Goal: Task Accomplishment & Management: Use online tool/utility

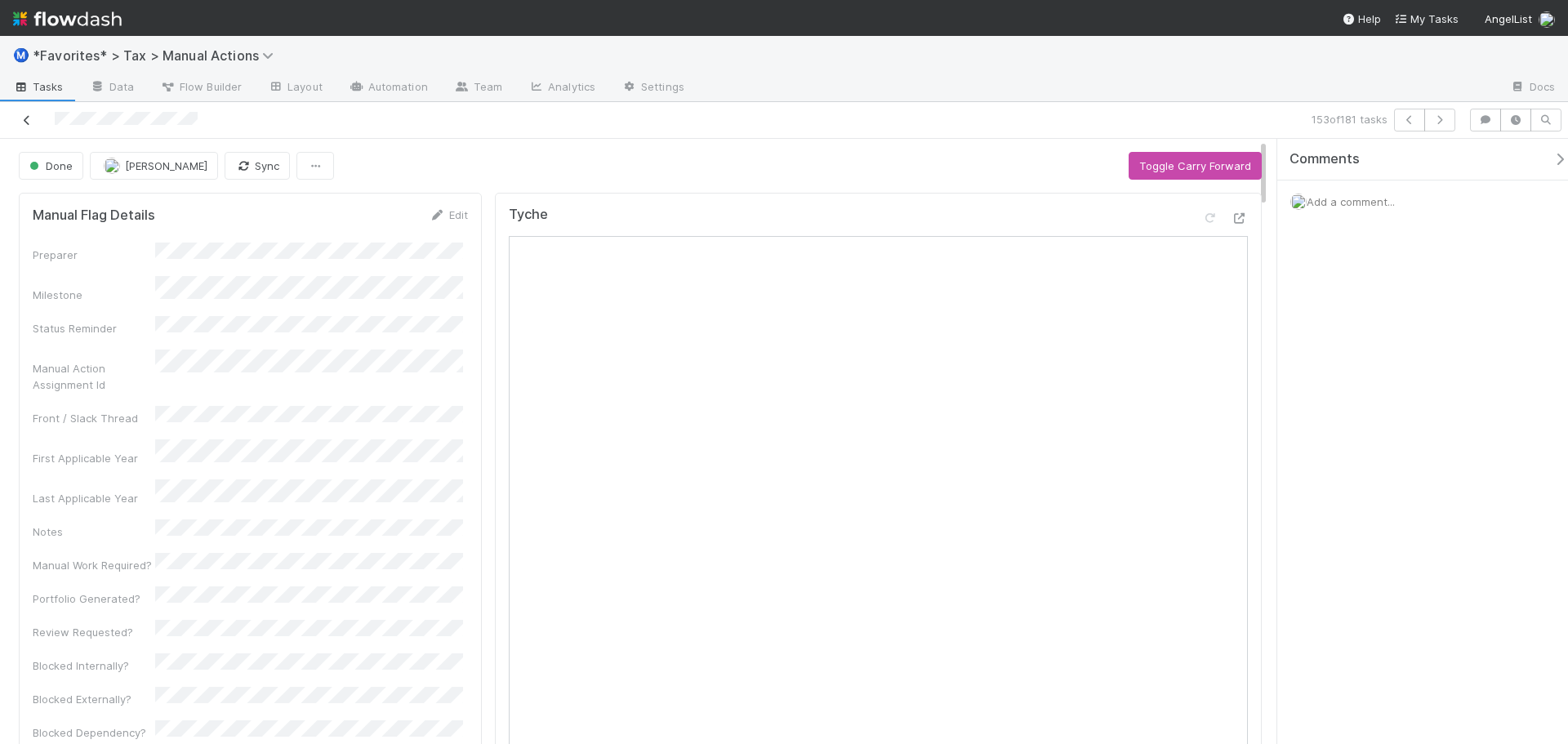
click at [31, 126] on link at bounding box center [26, 119] width 17 height 17
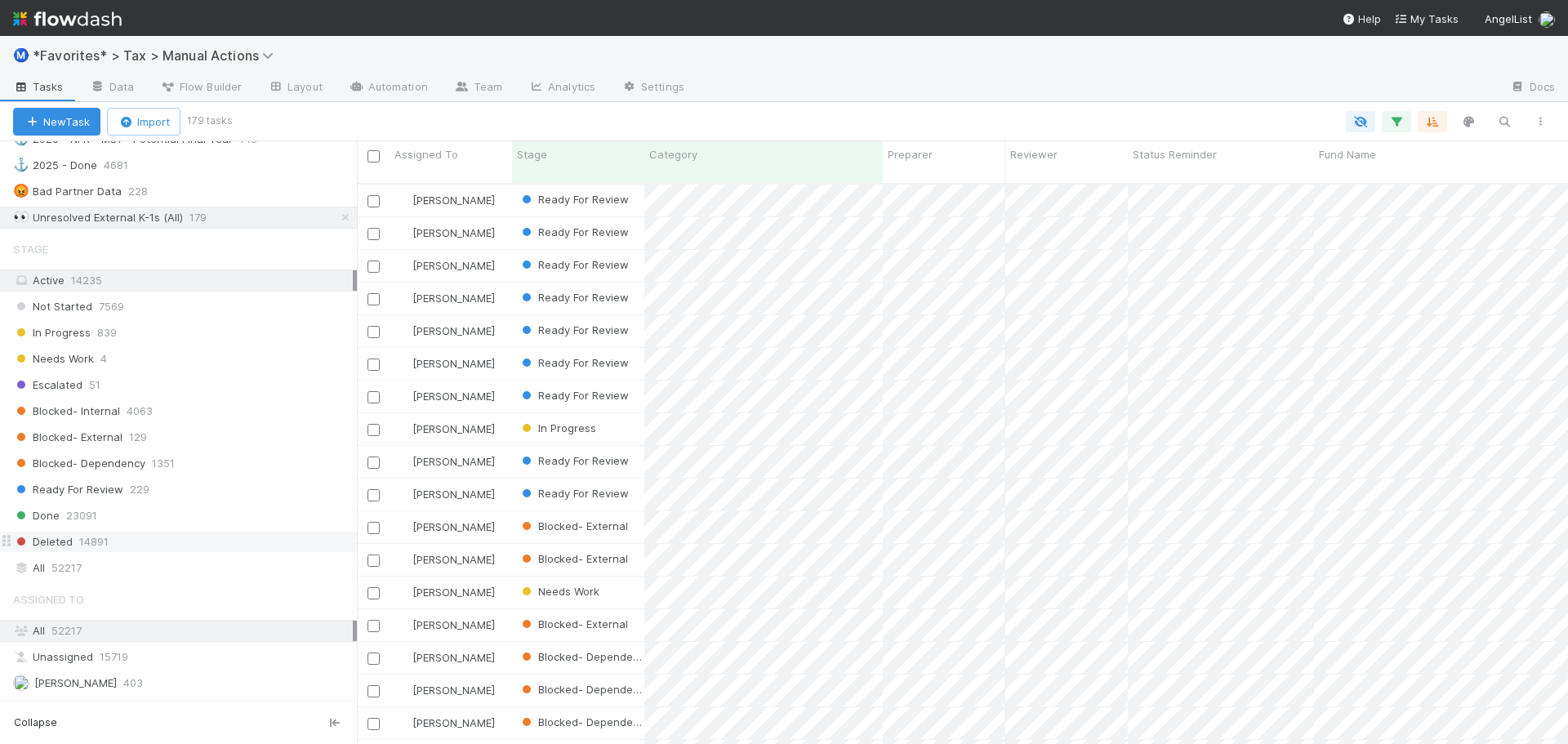
scroll to position [1388, 0]
click at [171, 493] on div "Ready For Review 229" at bounding box center [185, 488] width 344 height 21
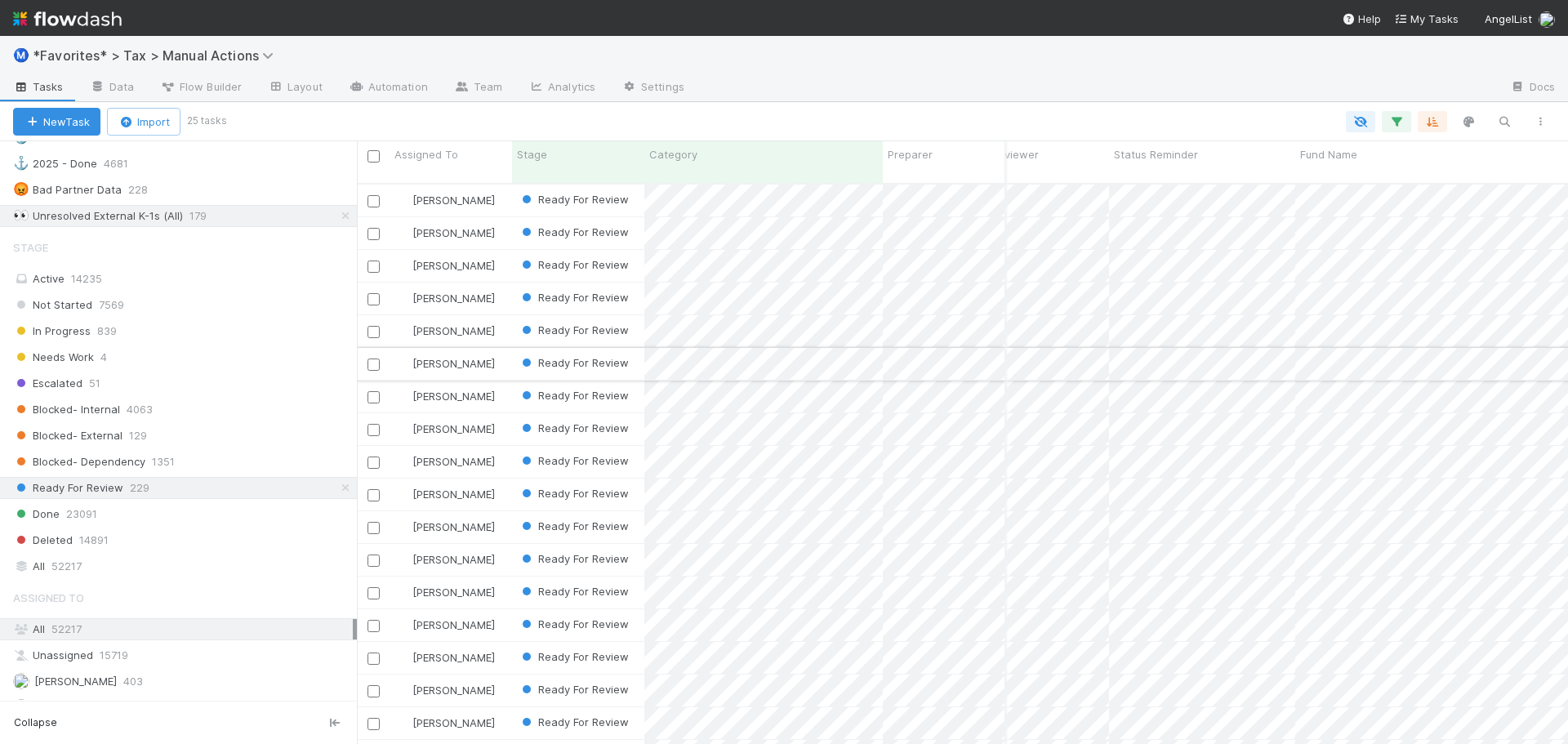
scroll to position [0, 22]
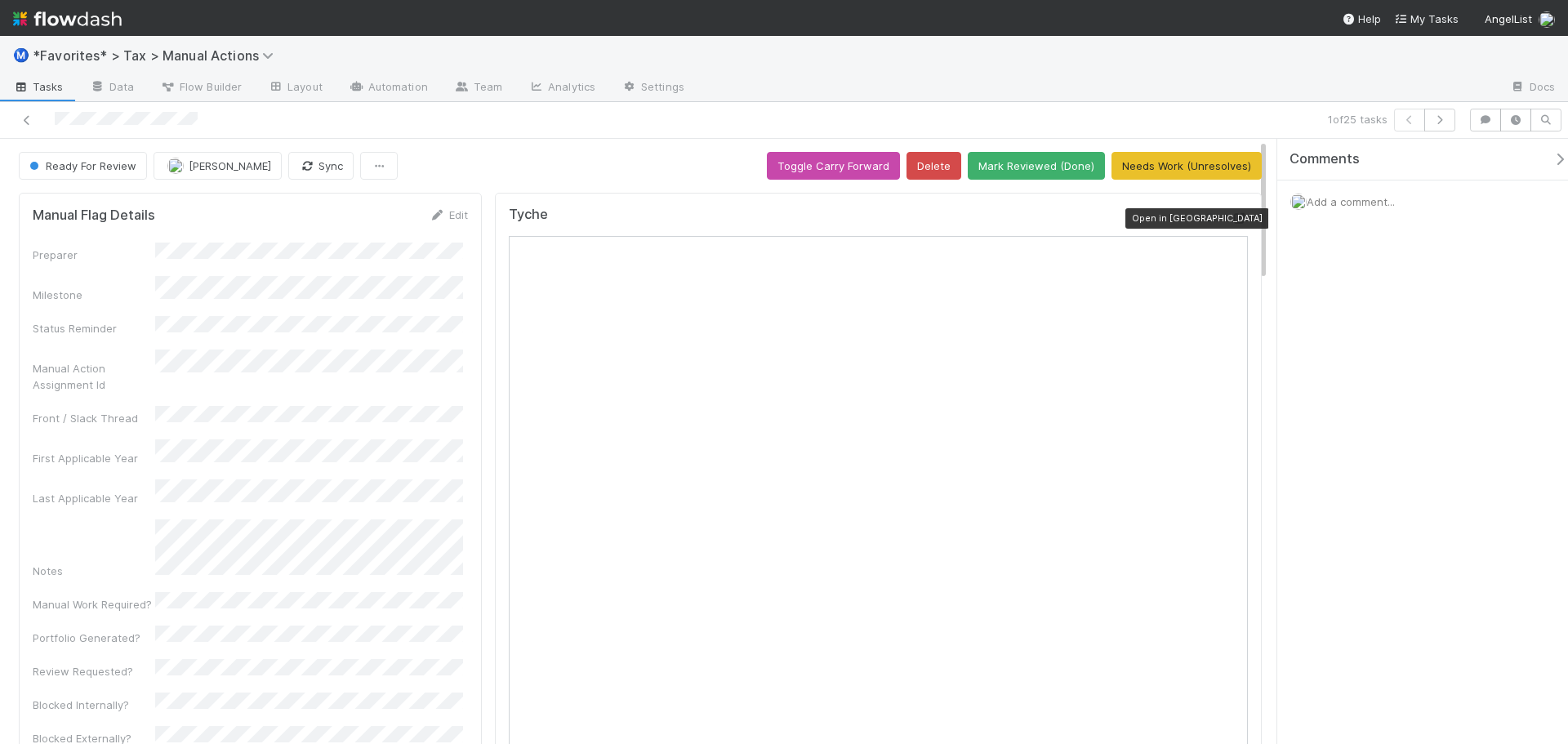
click at [1232, 224] on icon at bounding box center [1239, 218] width 17 height 11
drag, startPoint x: 1067, startPoint y: 77, endPoint x: 1202, endPoint y: 74, distance: 135.0
click at [1069, 77] on div at bounding box center [1097, 88] width 800 height 26
click at [1441, 125] on button "button" at bounding box center [1440, 119] width 31 height 22
click at [1084, 97] on div at bounding box center [1097, 88] width 800 height 26
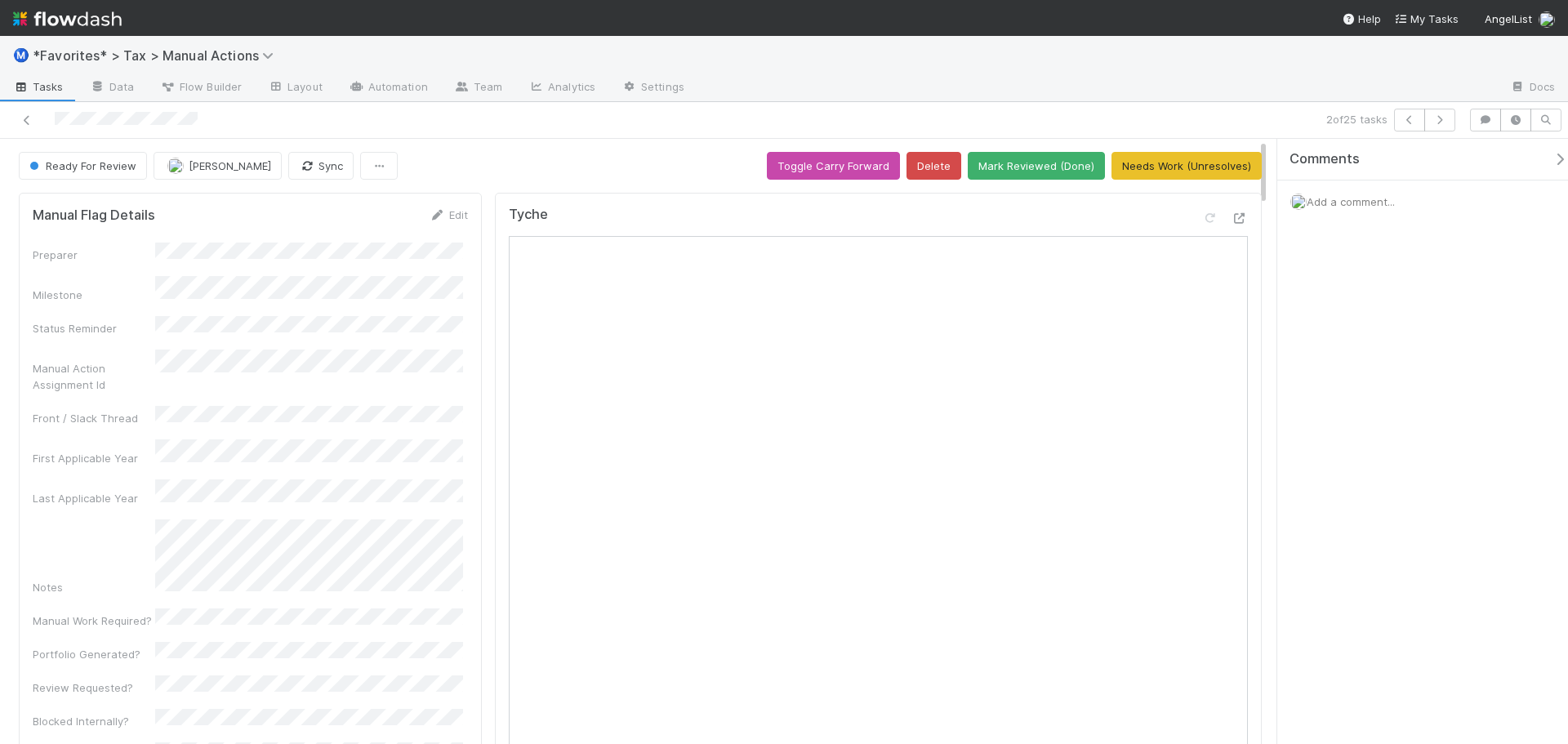
click at [1126, 99] on div at bounding box center [1097, 88] width 800 height 26
click at [1231, 220] on icon at bounding box center [1239, 218] width 17 height 11
click at [1068, 167] on button "Mark Reviewed (Done)" at bounding box center [1036, 165] width 137 height 27
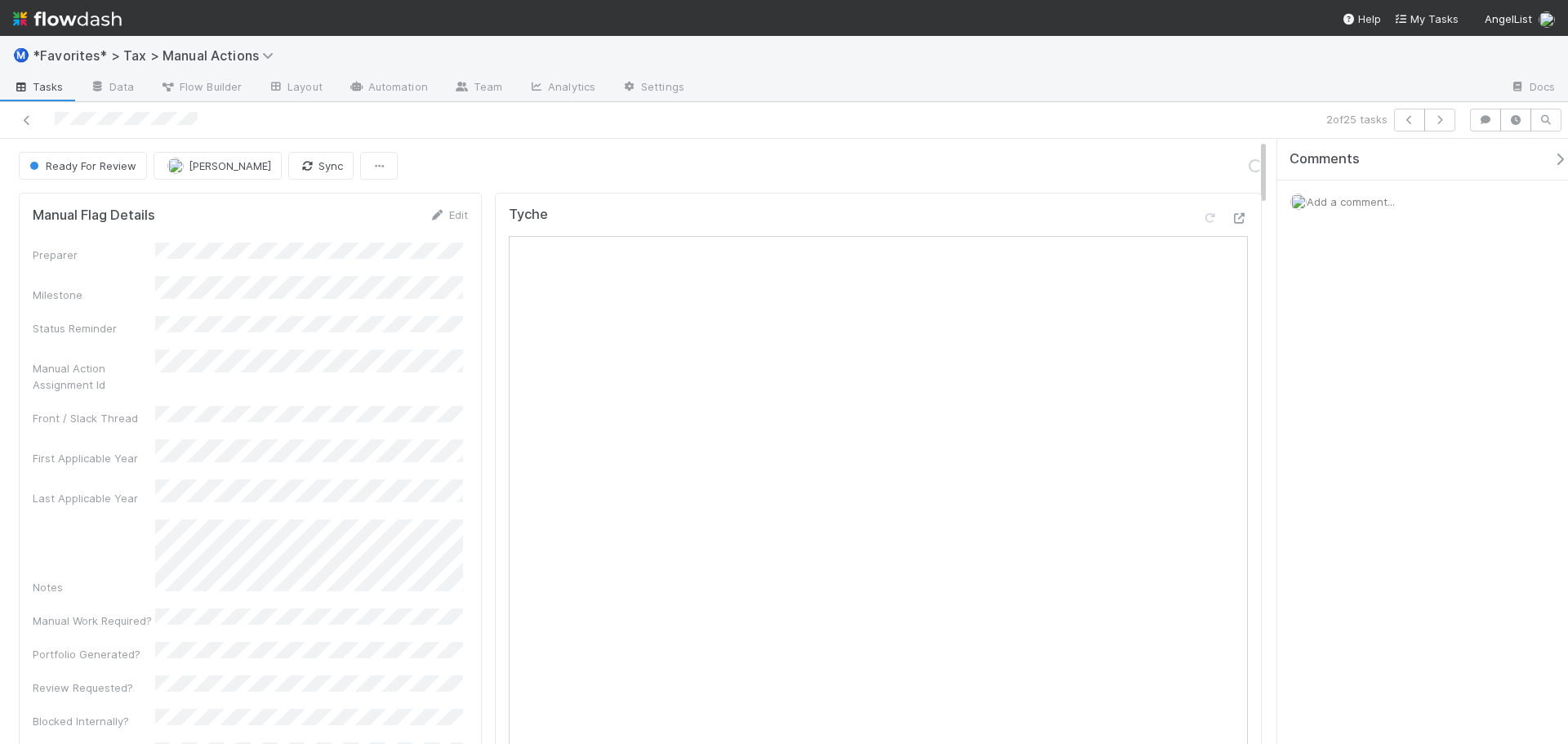
click at [1041, 77] on div at bounding box center [1097, 88] width 800 height 26
click at [1441, 121] on icon "button" at bounding box center [1439, 120] width 17 height 10
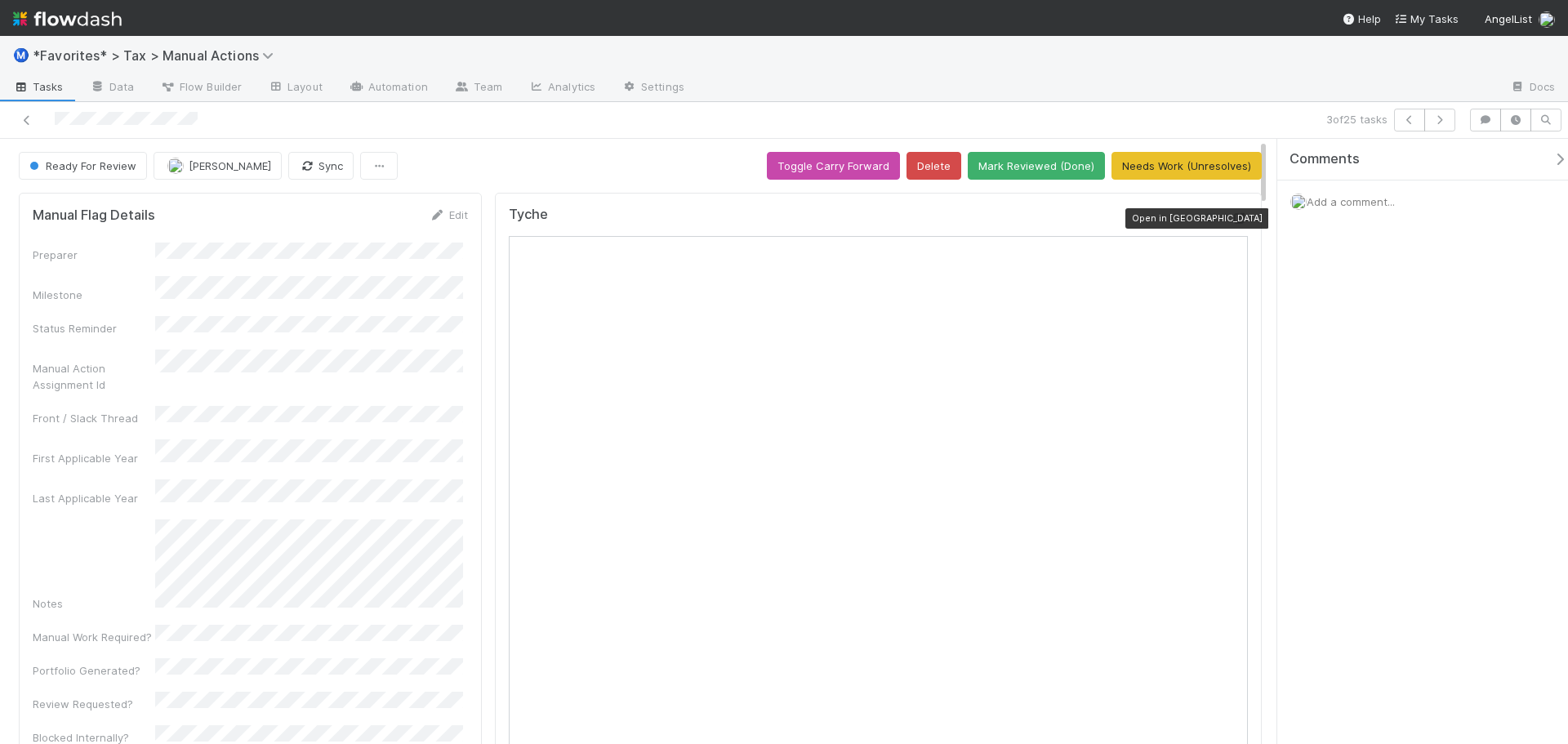
click at [1231, 216] on icon at bounding box center [1239, 218] width 17 height 11
click at [762, 73] on div "Ⓜ️ *Favorites* > Tax > Manual Actions" at bounding box center [784, 56] width 1568 height 39
click at [1416, 119] on icon "button" at bounding box center [1409, 120] width 17 height 10
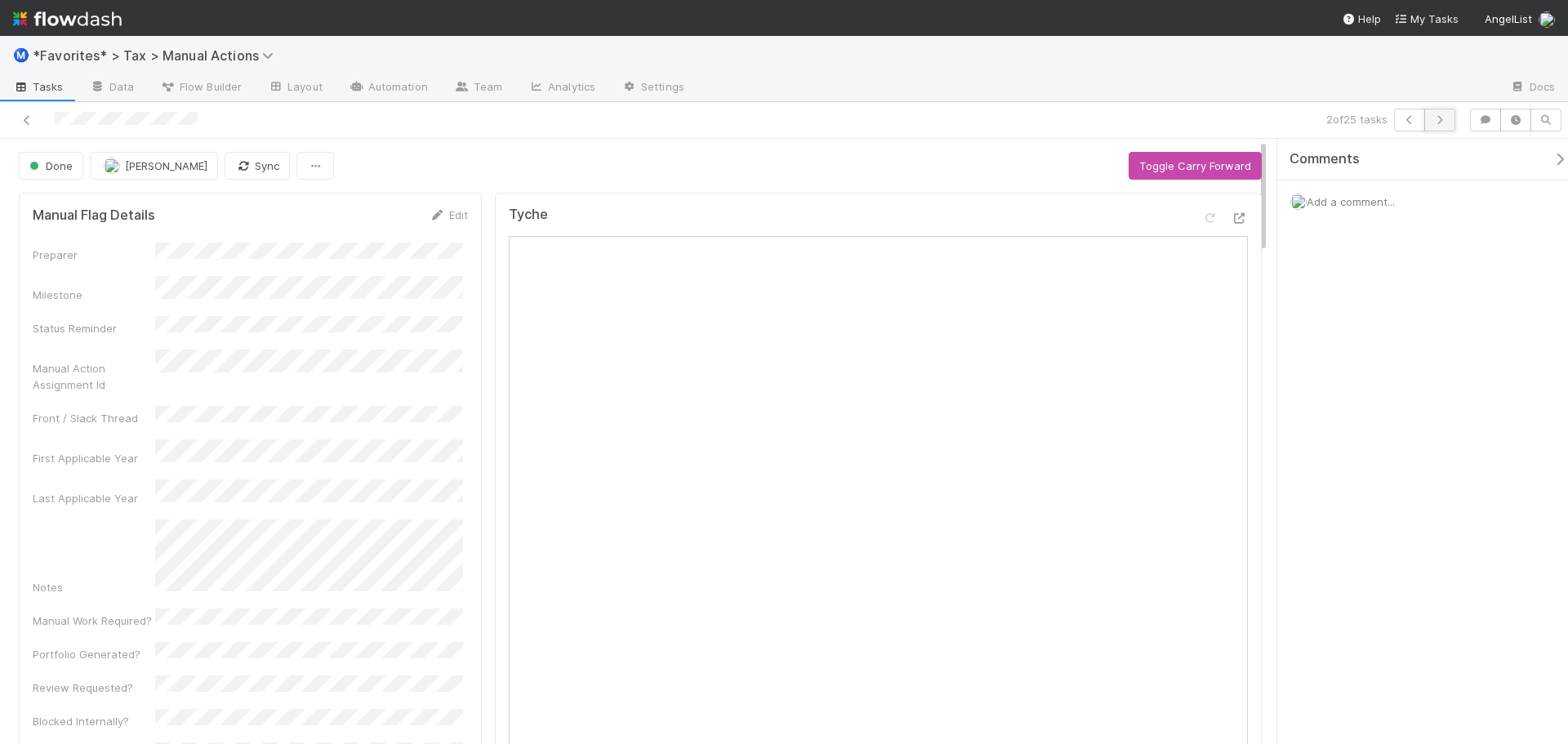
click at [1438, 121] on icon "button" at bounding box center [1439, 120] width 17 height 10
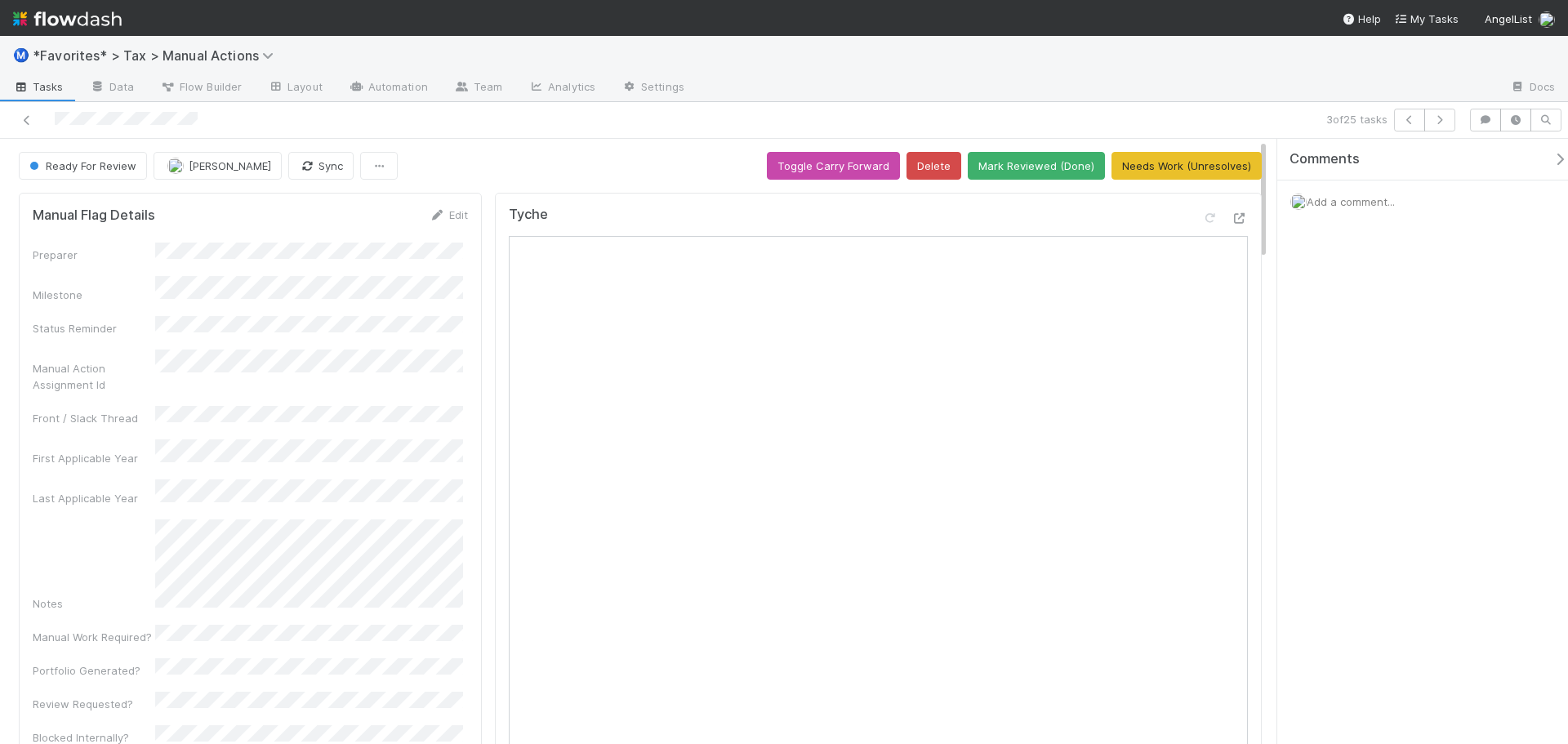
click at [1350, 203] on span "Add a comment..." at bounding box center [1350, 201] width 88 height 13
click at [1254, 272] on div "Ready For Review [PERSON_NAME] Sync Toggle Carry Forward Delete Mark Reviewed (…" at bounding box center [784, 441] width 1568 height 605
click at [1361, 460] on button "Add Comment" at bounding box center [1350, 453] width 95 height 27
click at [1209, 156] on button "Needs Work (Unresolves)" at bounding box center [1187, 165] width 151 height 27
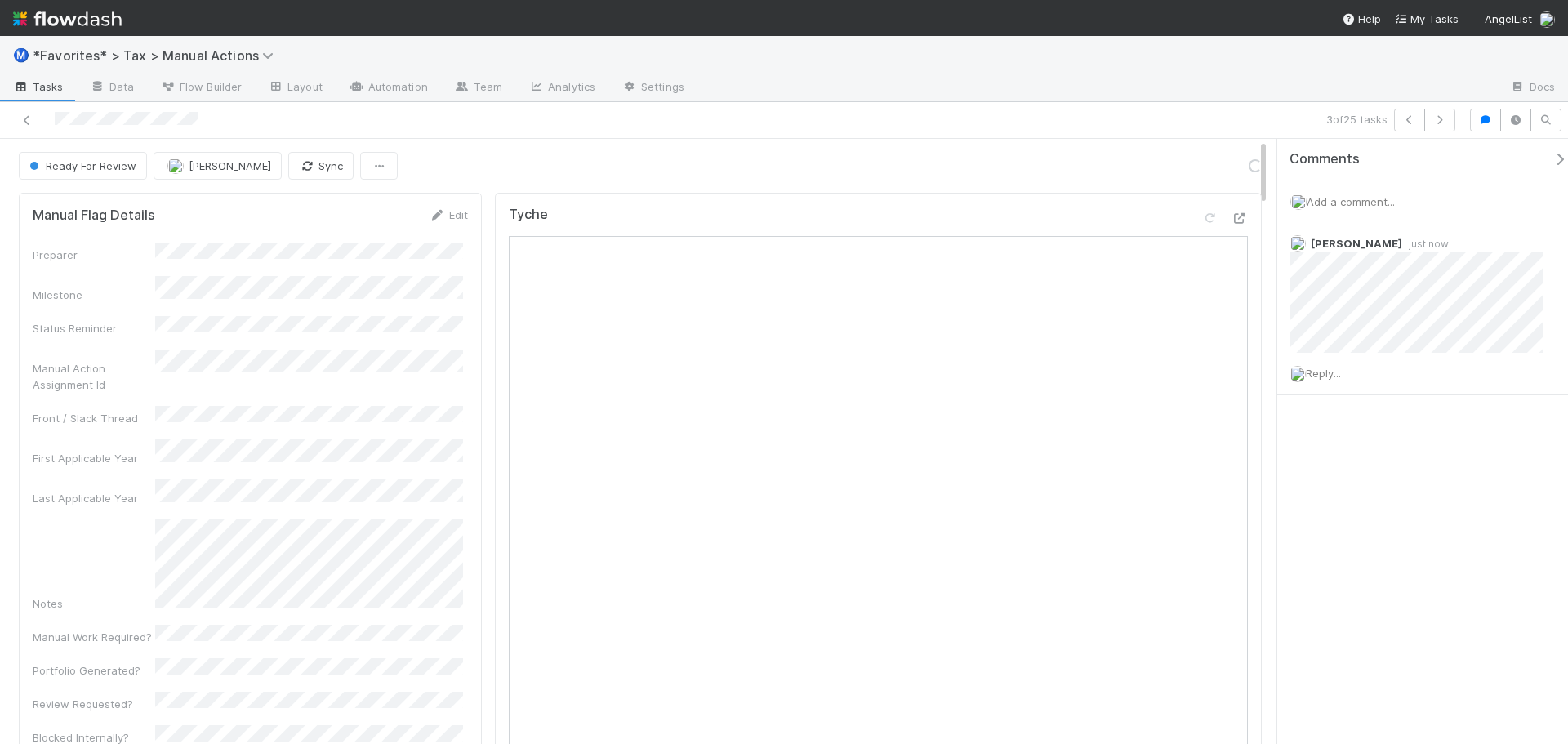
click at [1220, 86] on div at bounding box center [1097, 88] width 800 height 26
click at [1429, 121] on button "button" at bounding box center [1440, 119] width 31 height 22
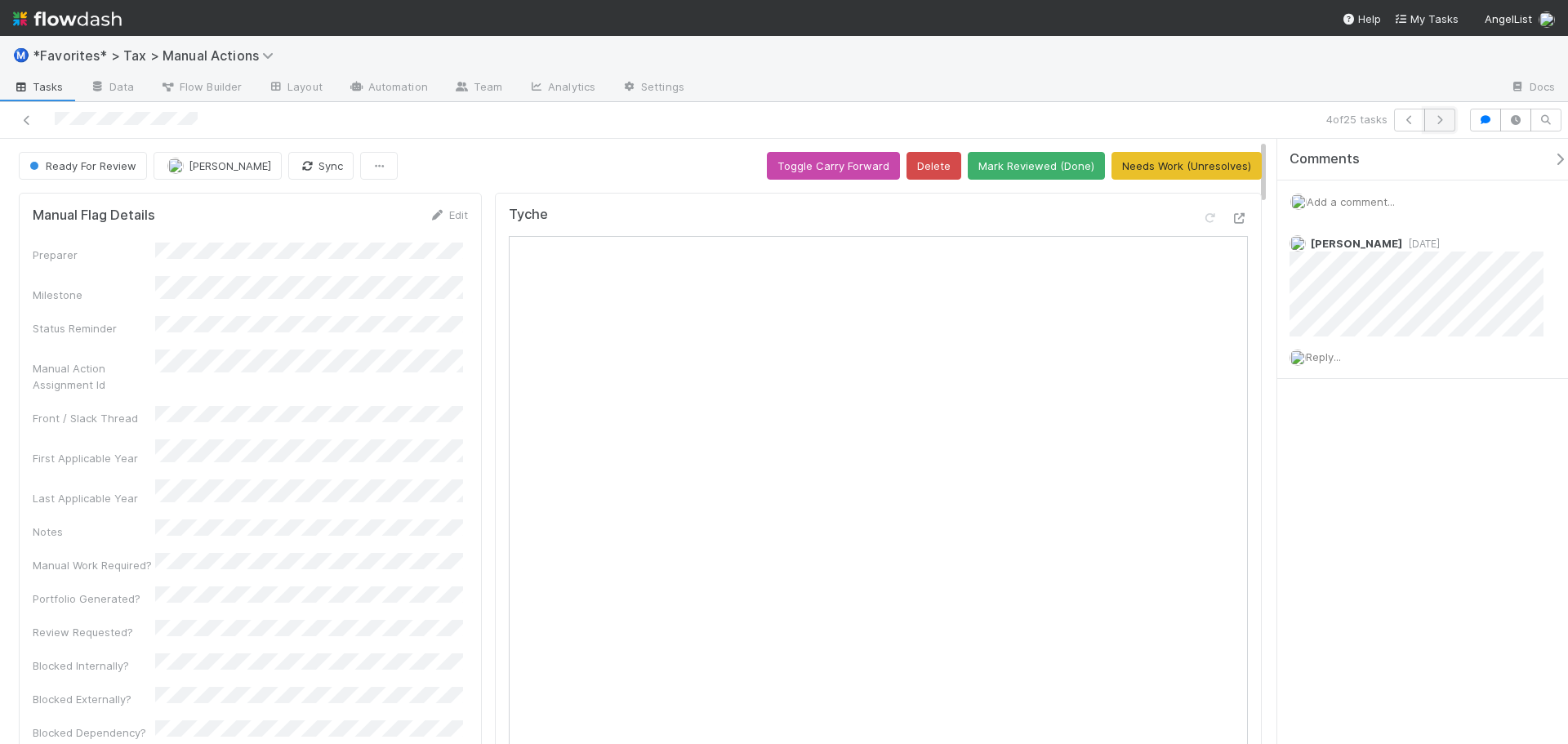
click at [1449, 114] on button "button" at bounding box center [1440, 119] width 31 height 22
click at [1437, 118] on icon "button" at bounding box center [1439, 120] width 17 height 10
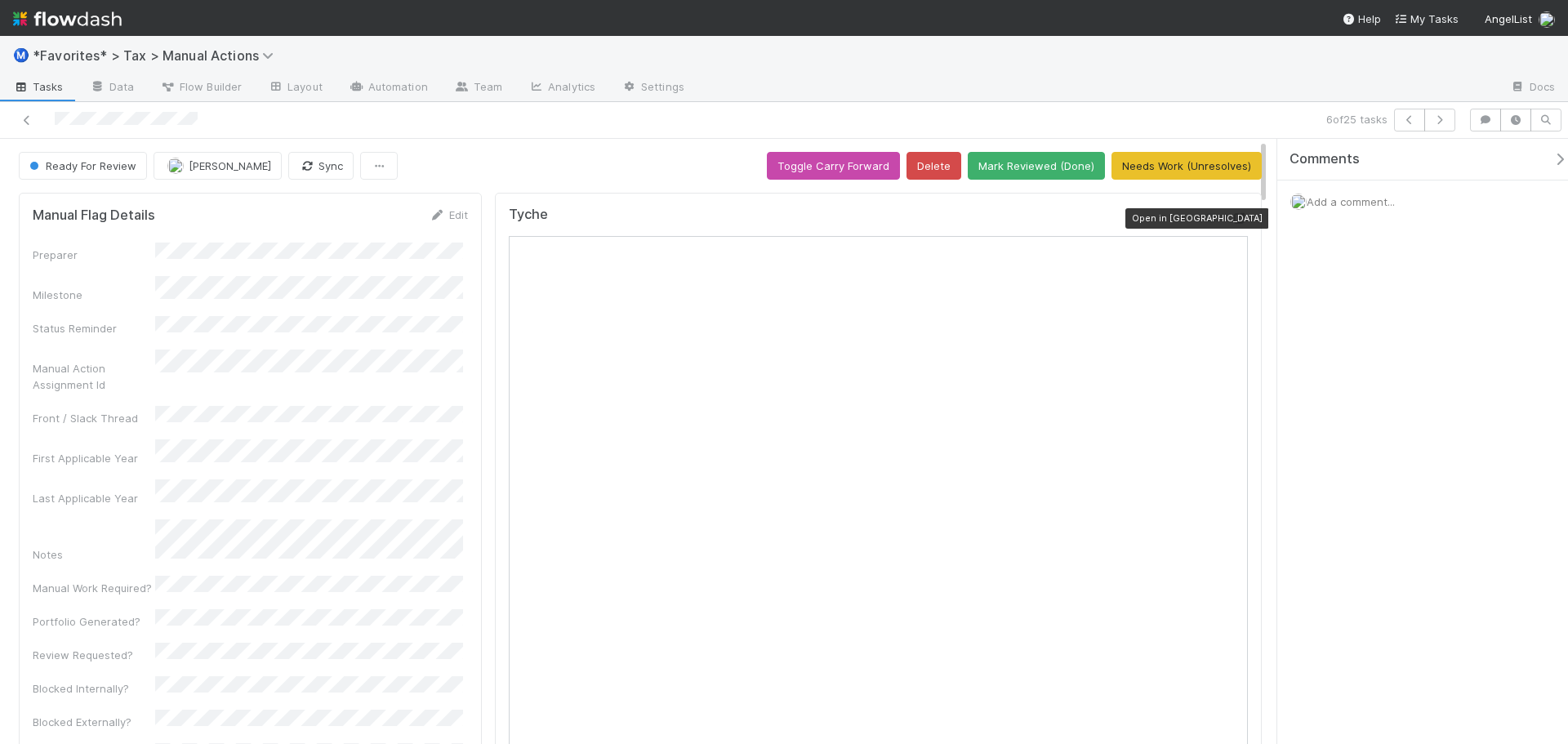
click at [1231, 218] on icon at bounding box center [1239, 218] width 17 height 11
click at [1127, 57] on div "Ⓜ️ *Favorites* > Tax > Manual Actions" at bounding box center [784, 56] width 1568 height 39
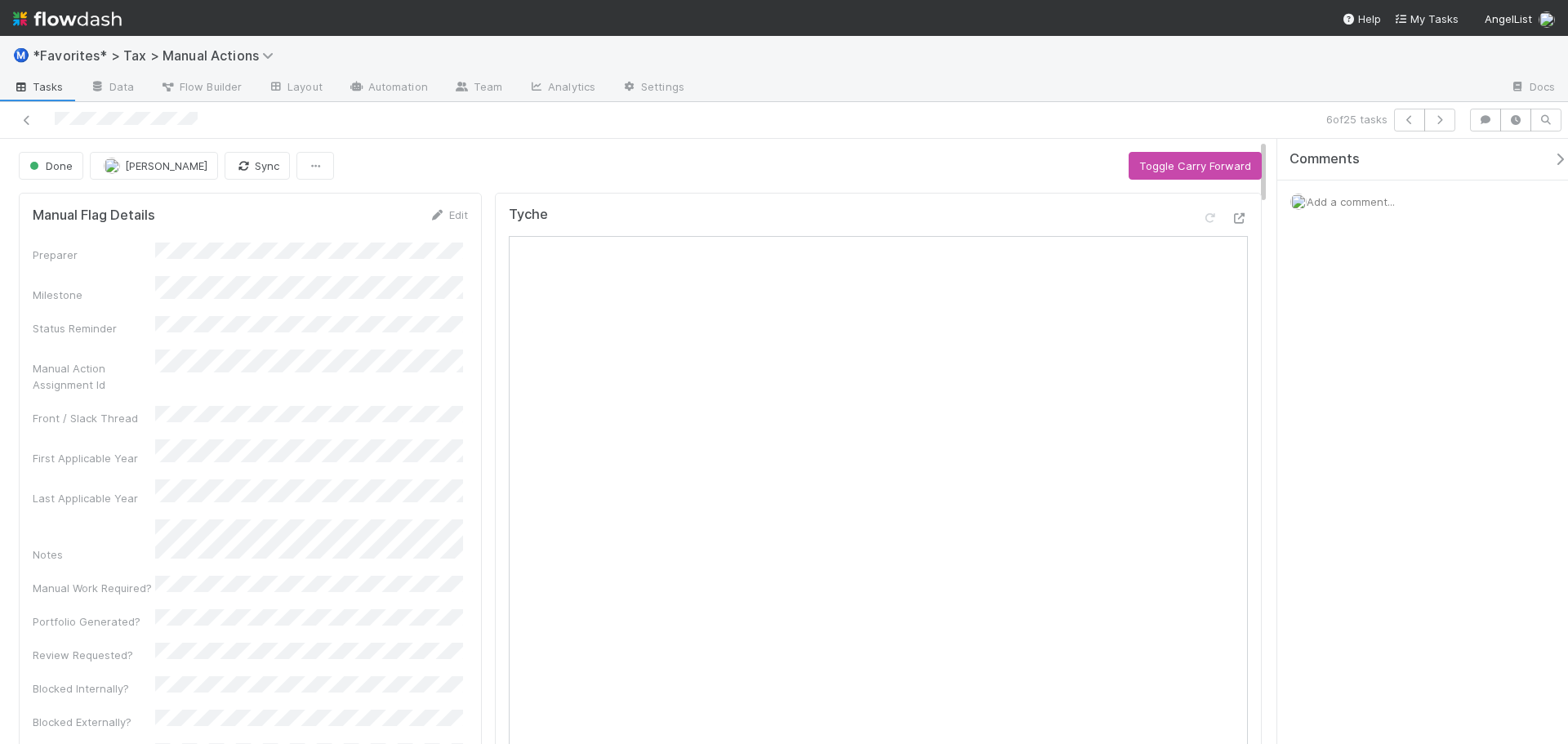
click at [1216, 77] on div at bounding box center [1097, 88] width 800 height 26
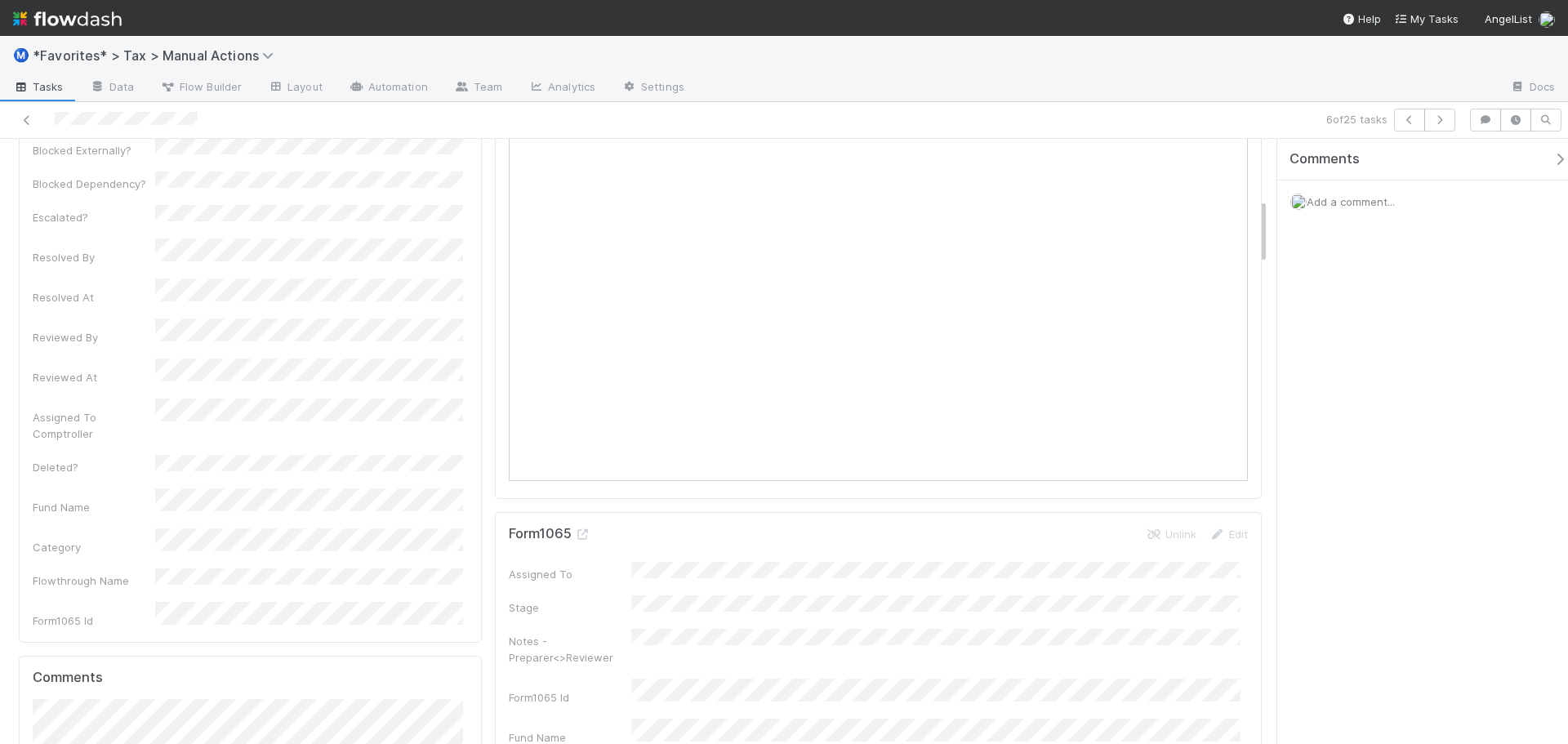
scroll to position [82, 0]
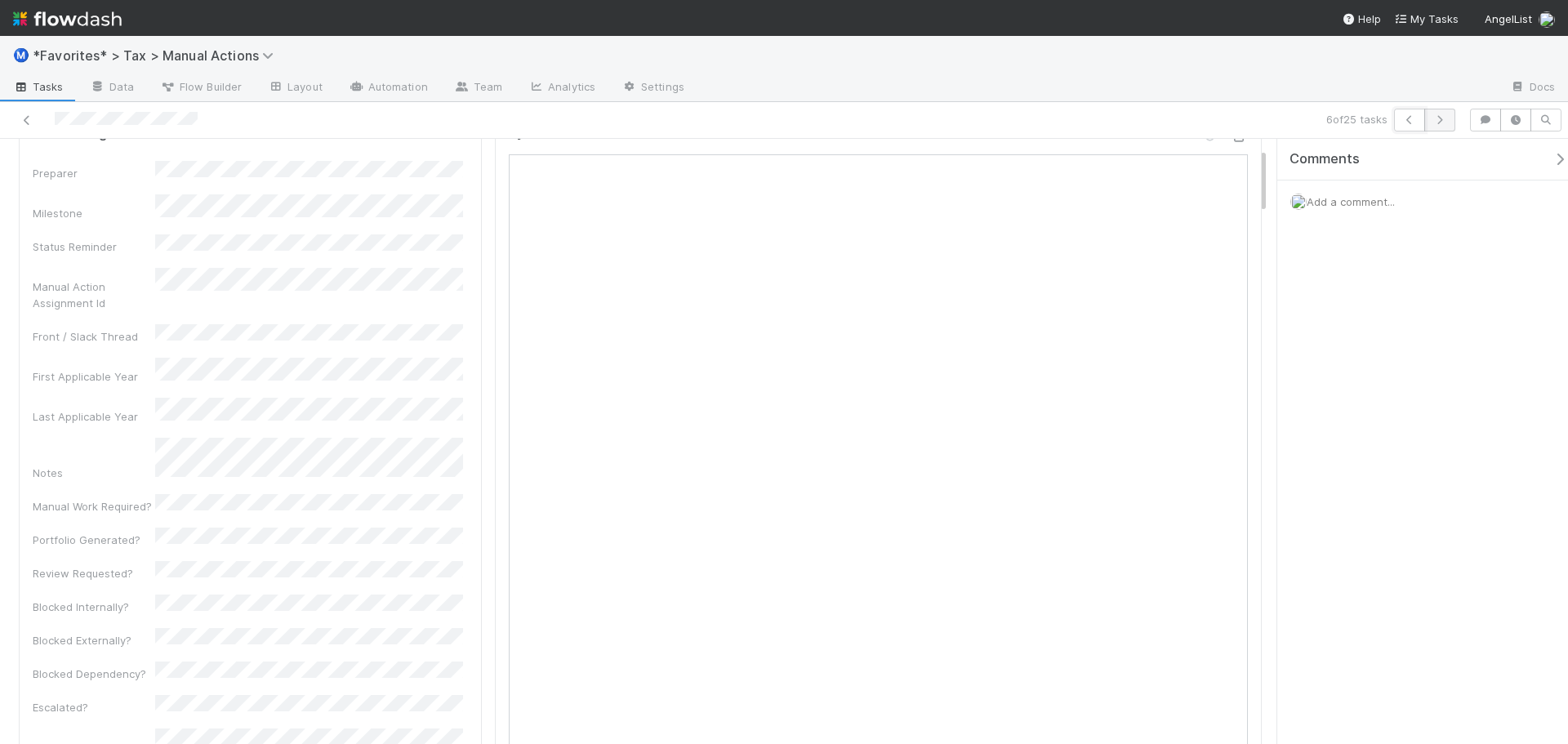
drag, startPoint x: 1423, startPoint y: 114, endPoint x: 1439, endPoint y: 120, distance: 17.1
click at [1438, 120] on div at bounding box center [1424, 119] width 62 height 22
click at [1441, 120] on icon "button" at bounding box center [1439, 120] width 17 height 10
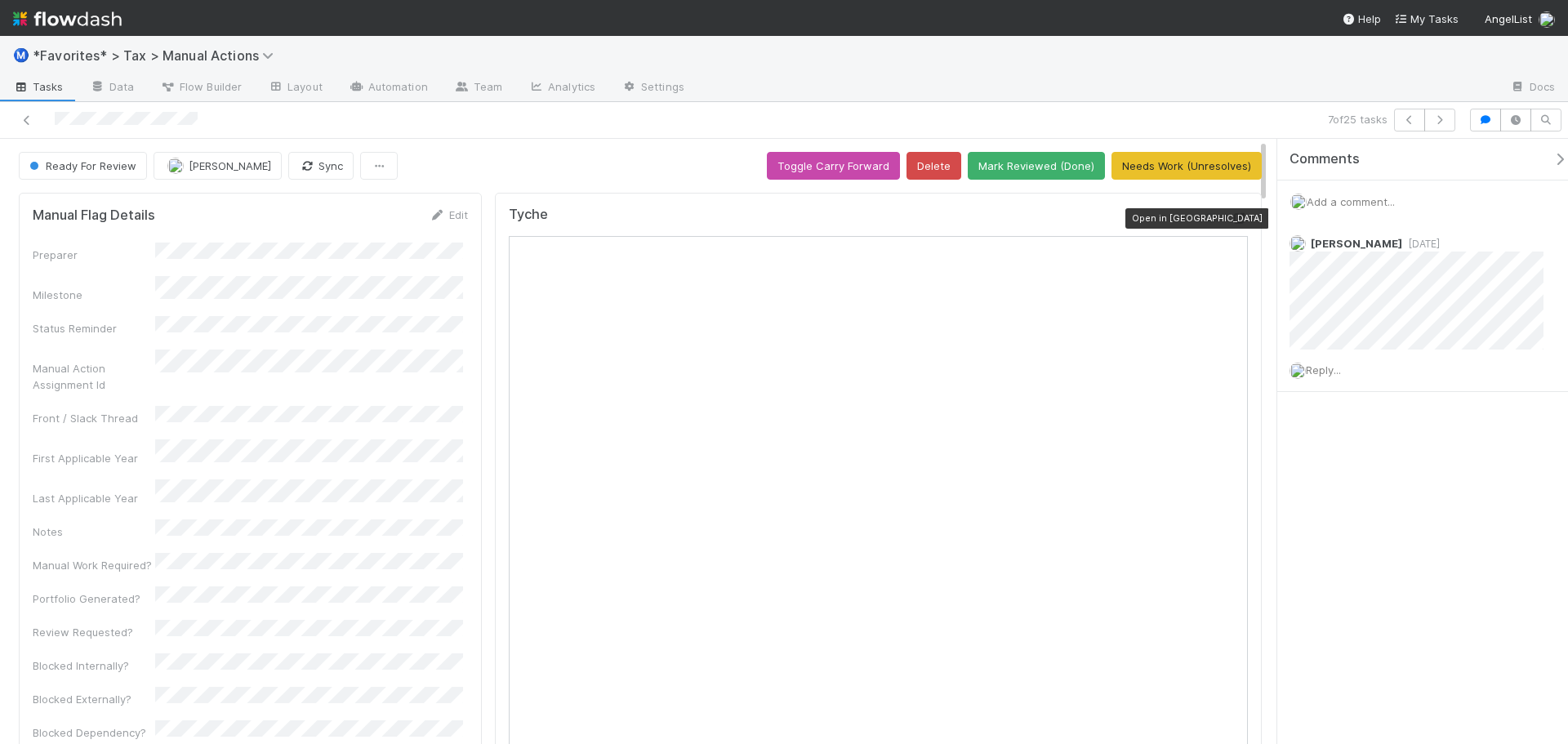
click at [1231, 218] on icon at bounding box center [1239, 218] width 17 height 11
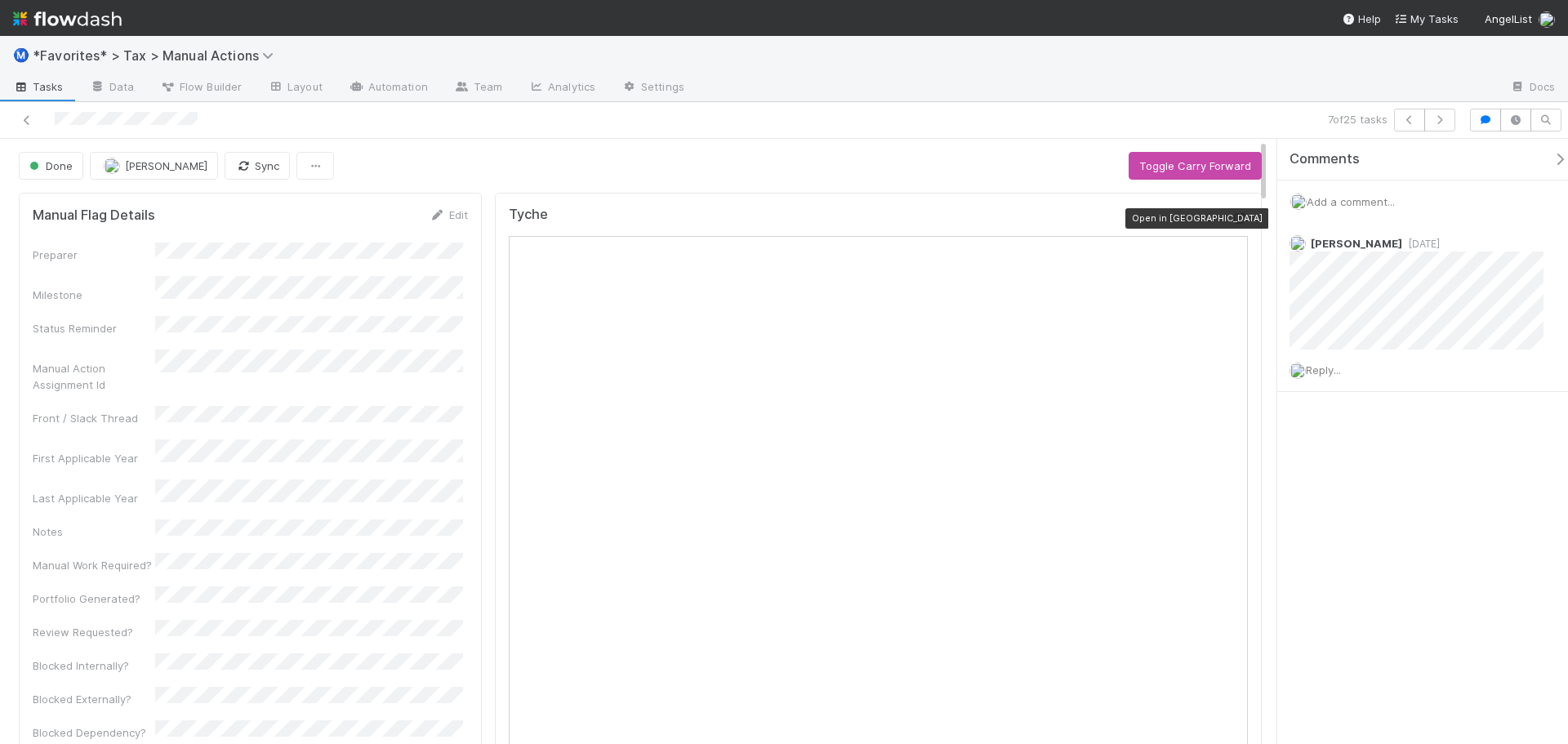
click at [1231, 219] on icon at bounding box center [1239, 218] width 17 height 11
click at [1438, 116] on icon "button" at bounding box center [1439, 120] width 17 height 10
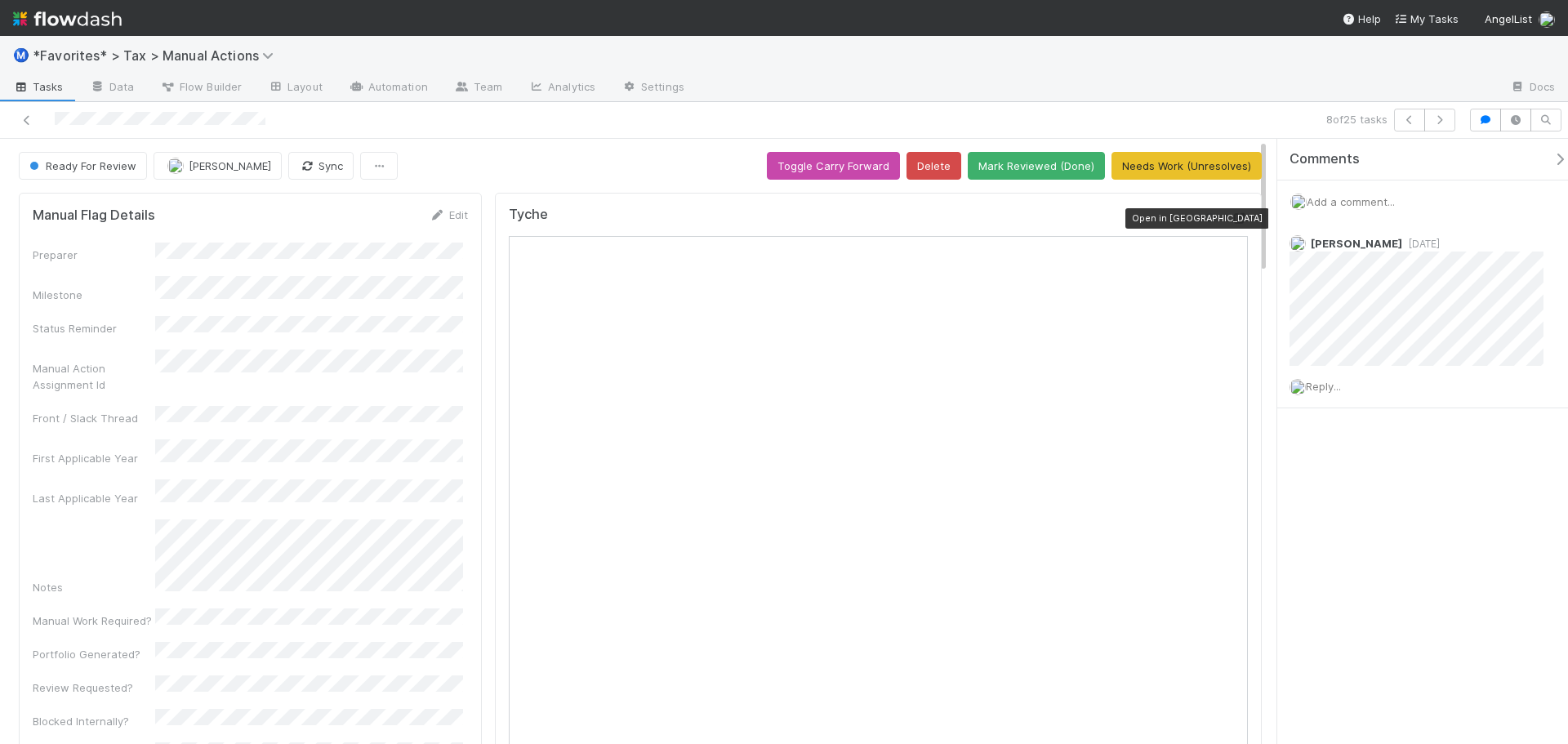
click at [1231, 218] on icon at bounding box center [1239, 218] width 17 height 11
drag, startPoint x: 1203, startPoint y: 77, endPoint x: 1212, endPoint y: 74, distance: 9.5
click at [1203, 77] on div at bounding box center [1097, 88] width 800 height 26
click at [1430, 120] on button "button" at bounding box center [1440, 119] width 31 height 22
click at [1231, 219] on icon at bounding box center [1239, 218] width 17 height 11
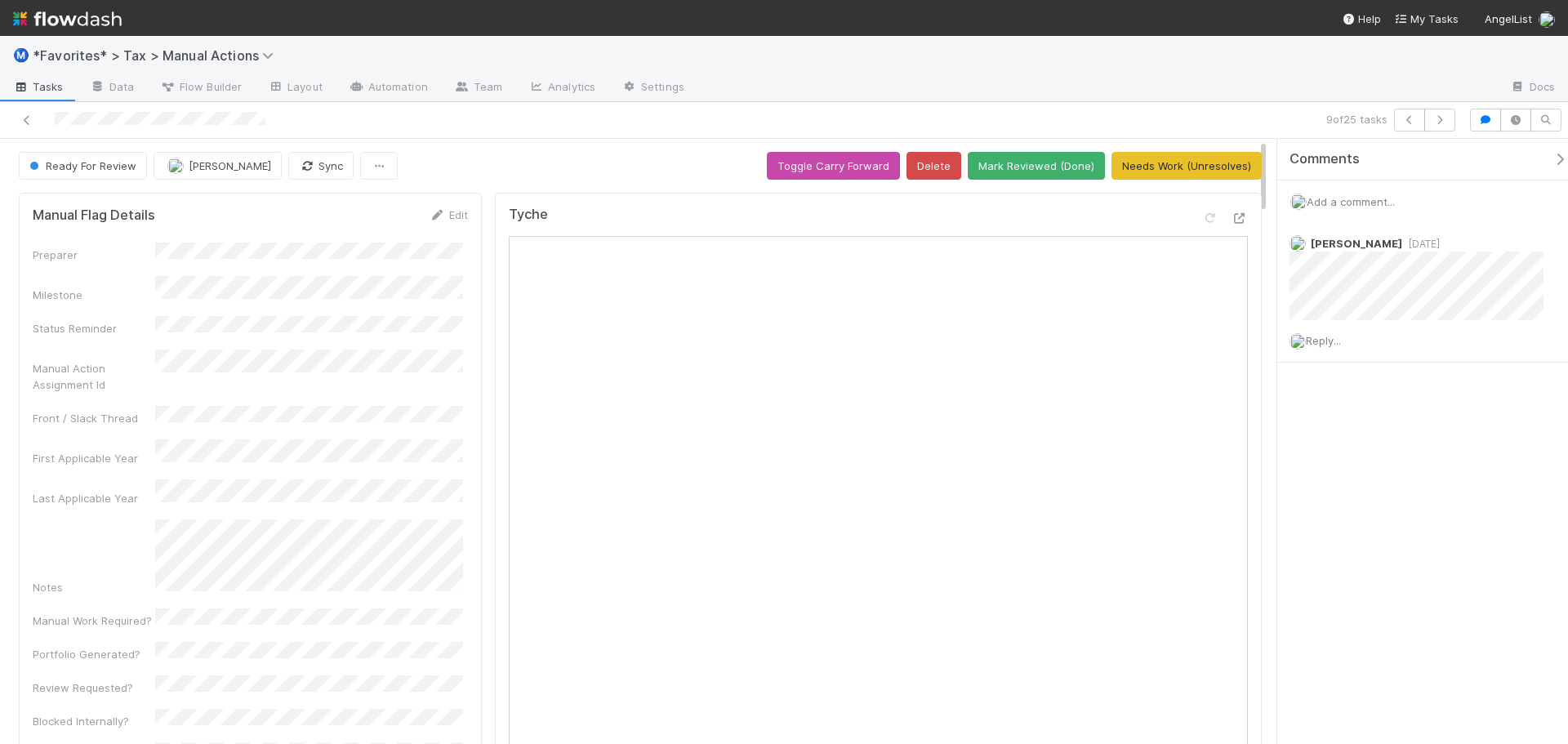
click at [35, 125] on div at bounding box center [371, 119] width 730 height 22
click at [29, 125] on icon at bounding box center [26, 120] width 17 height 11
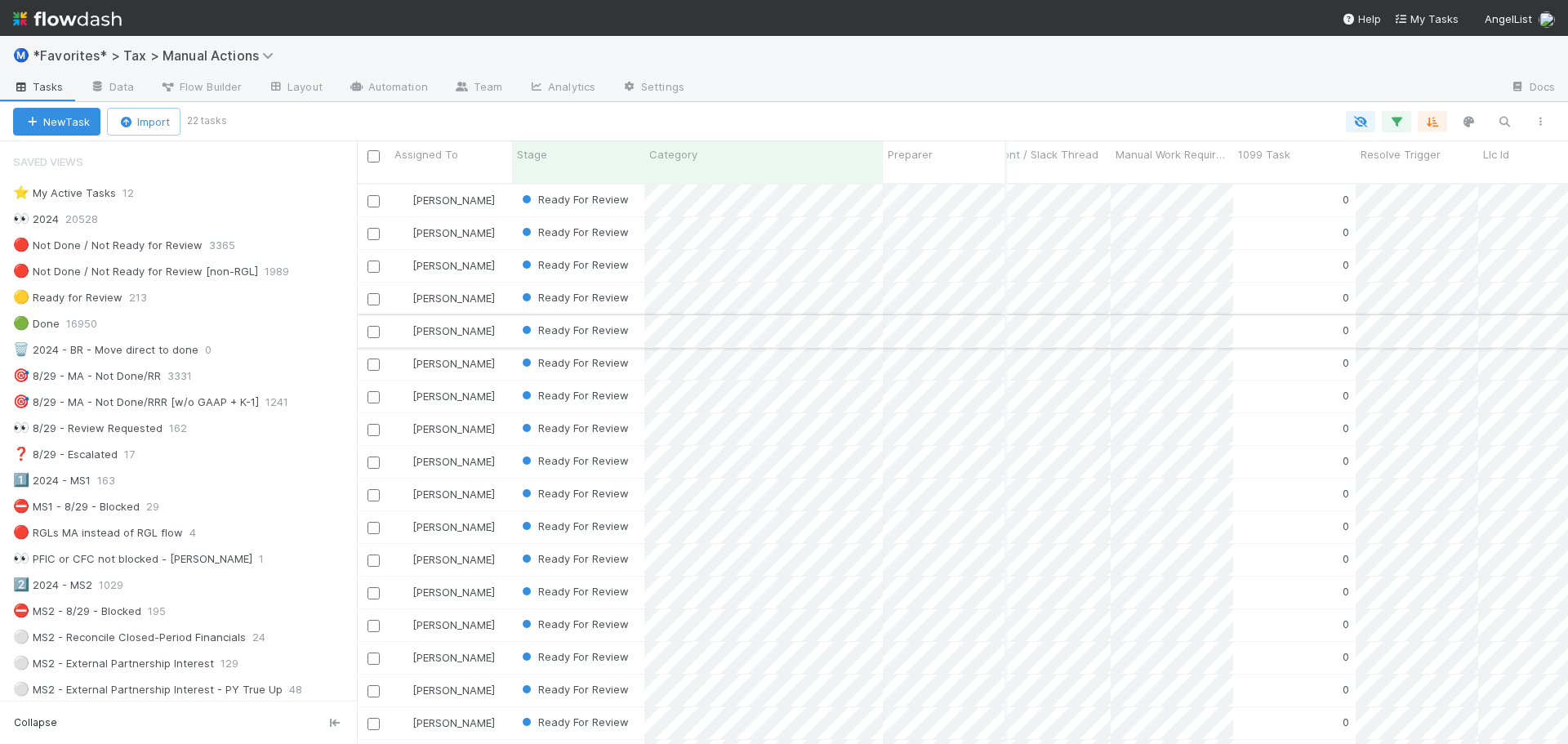
scroll to position [0, 4163]
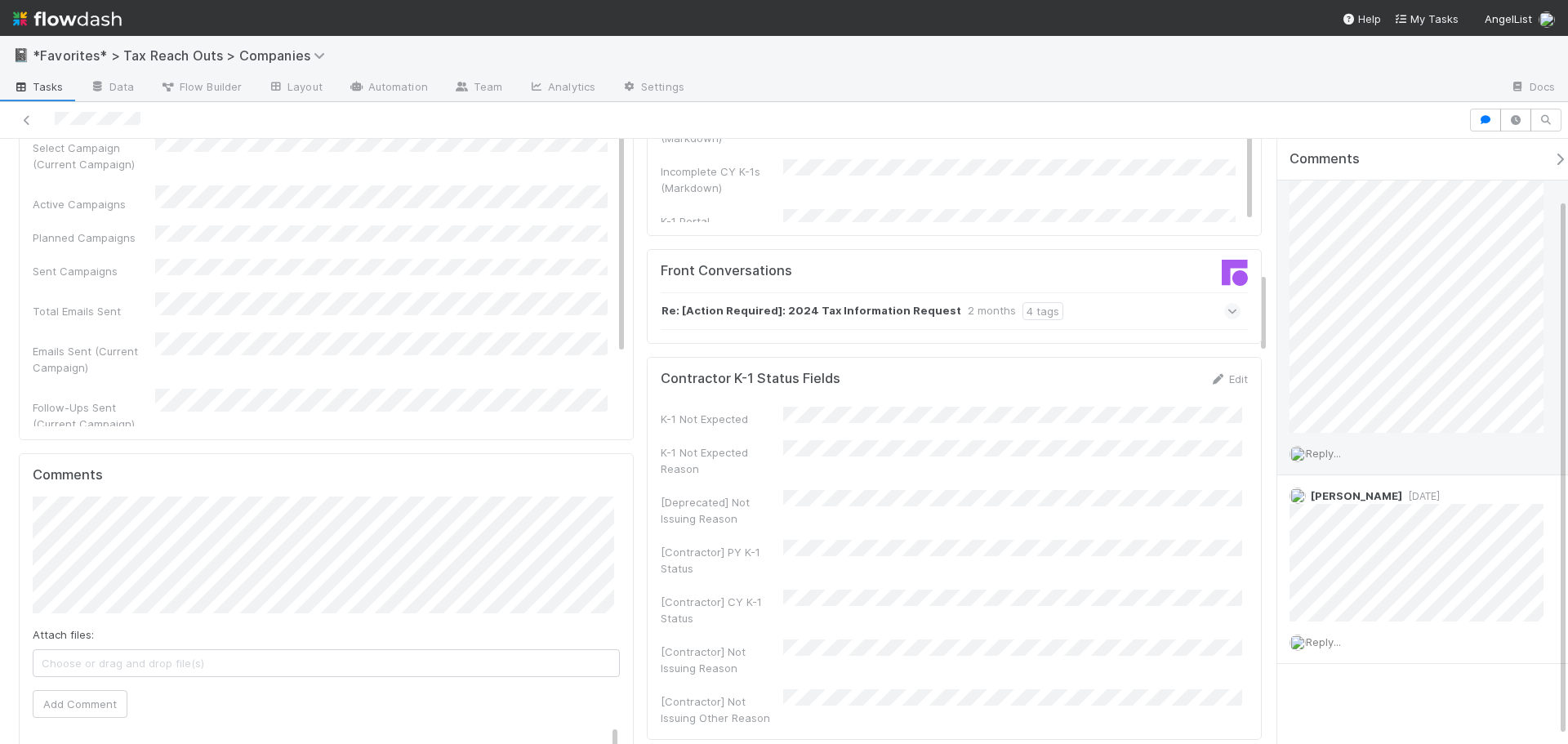
scroll to position [75, 0]
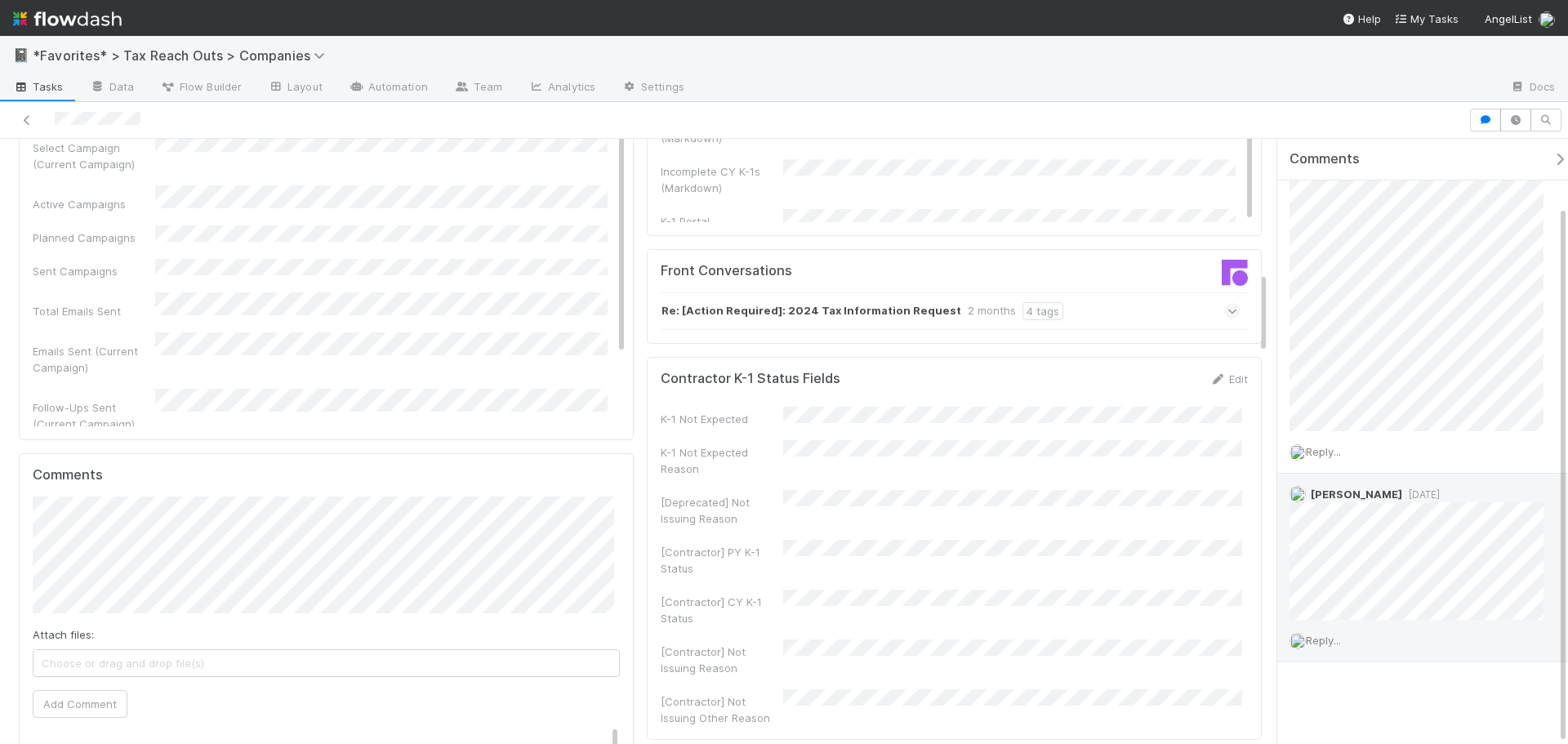
click at [1558, 539] on div "Raven Jacinto 2 months ago Reply..." at bounding box center [1428, 567] width 303 height 189
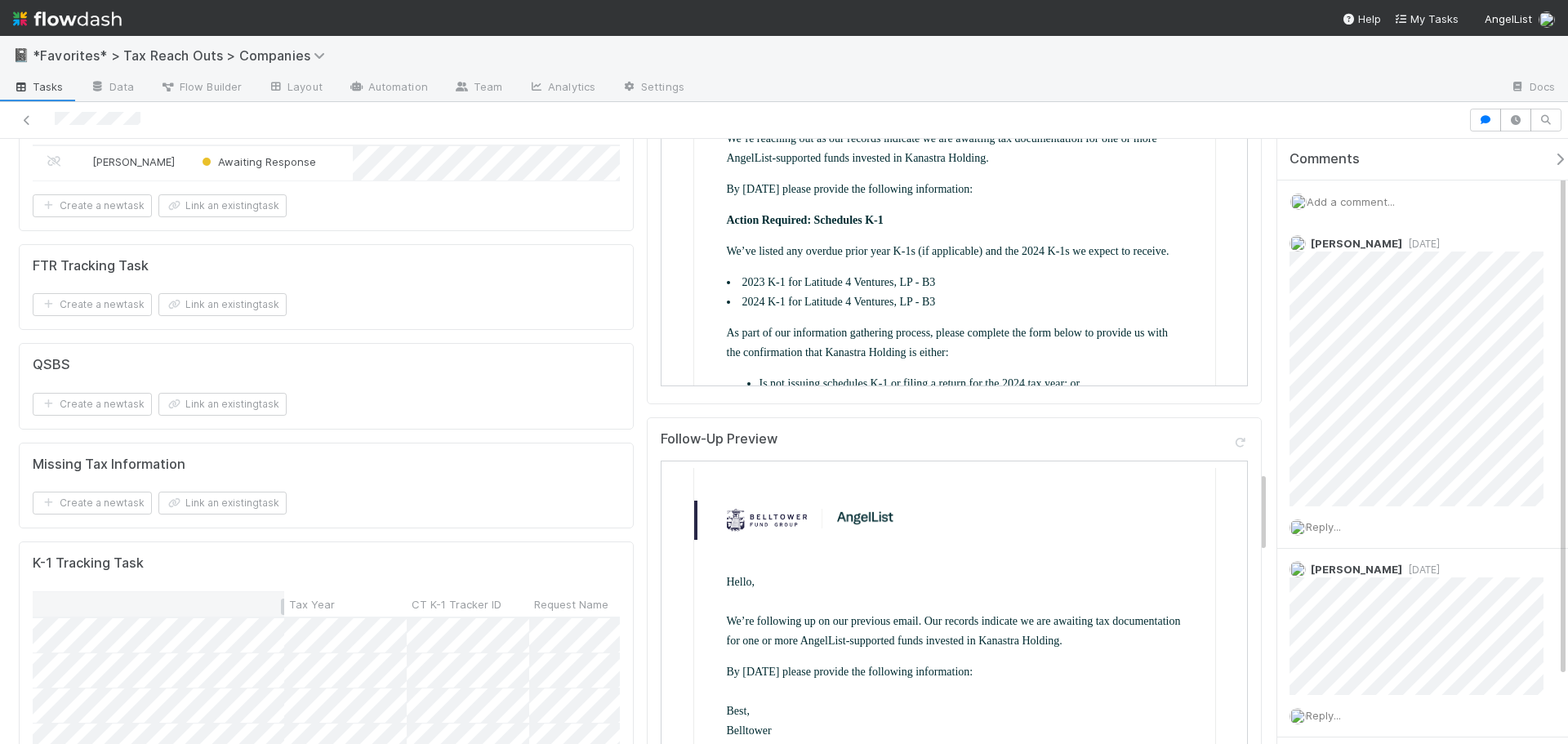
scroll to position [0, 0]
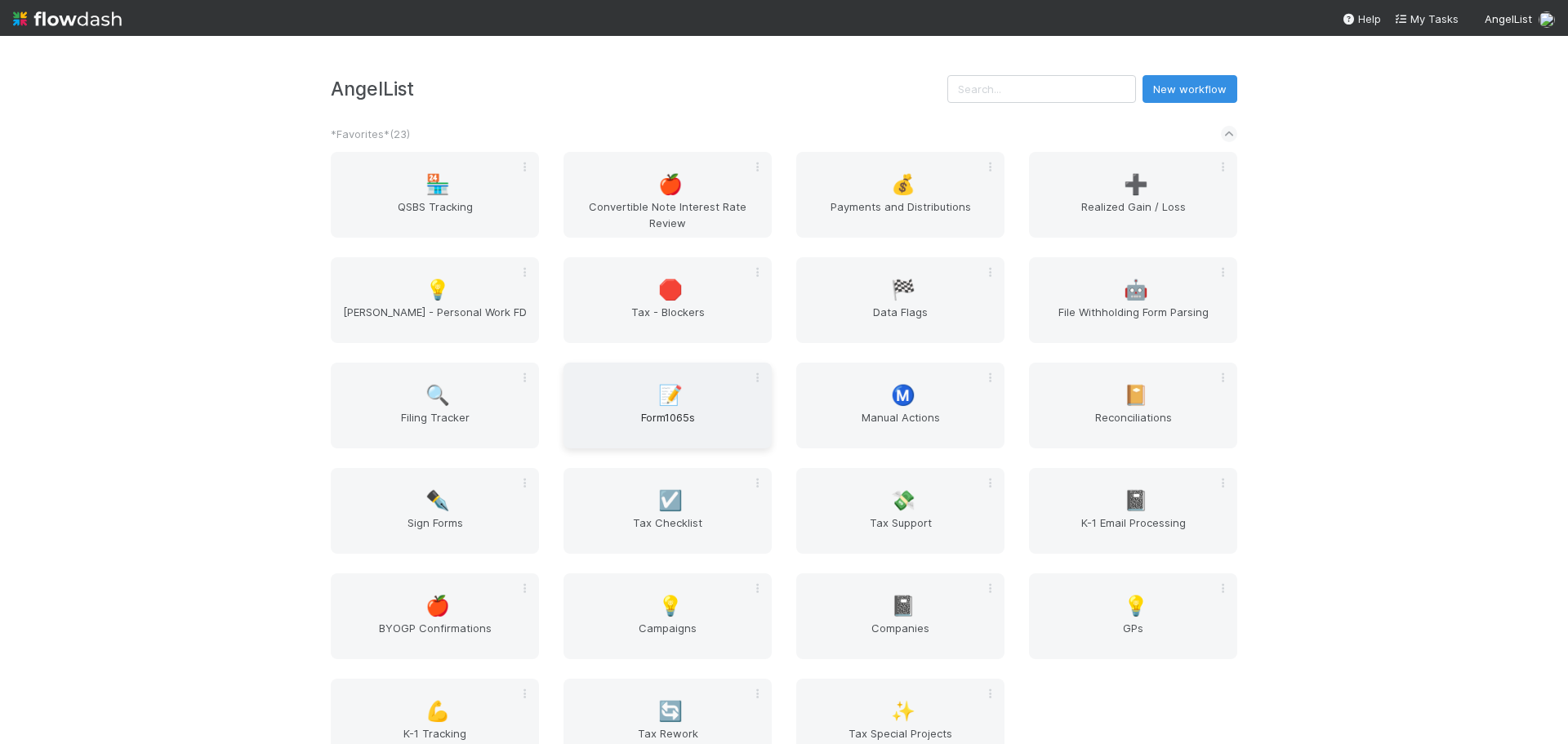
click at [639, 399] on div "📝 Form1065s" at bounding box center [667, 406] width 208 height 86
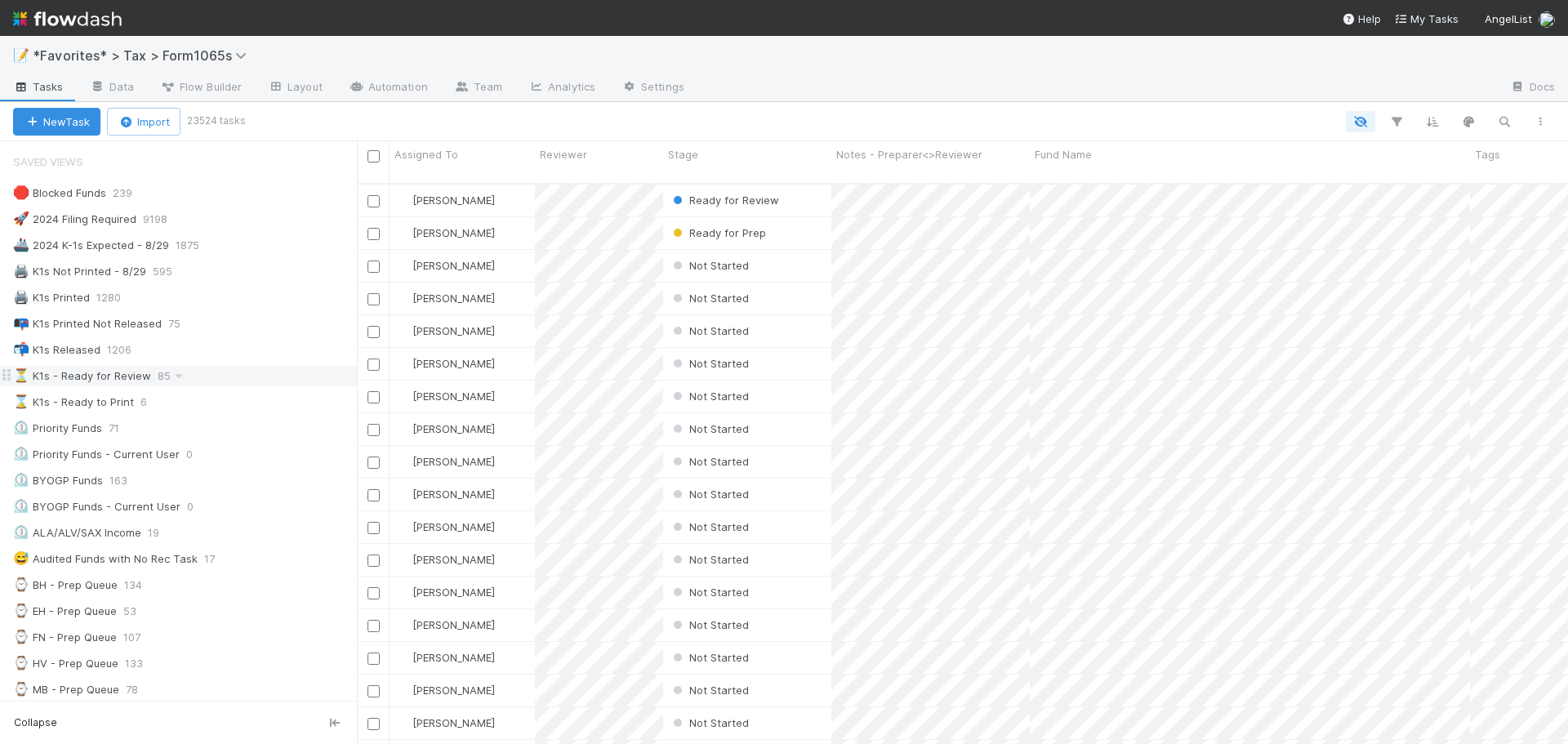
click at [224, 379] on div "⏳ K1s - Ready for Review 85" at bounding box center [185, 375] width 344 height 21
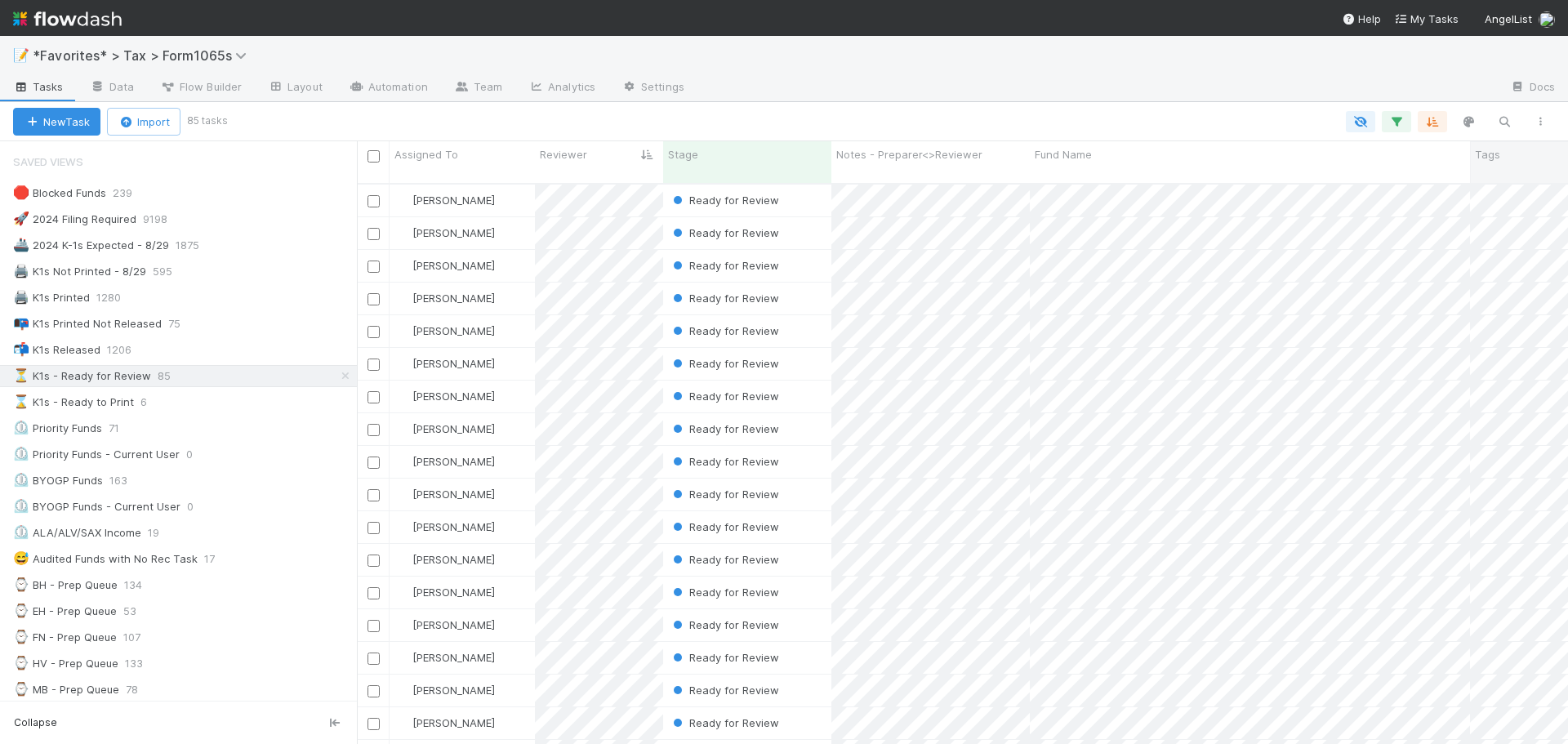
scroll to position [562, 1198]
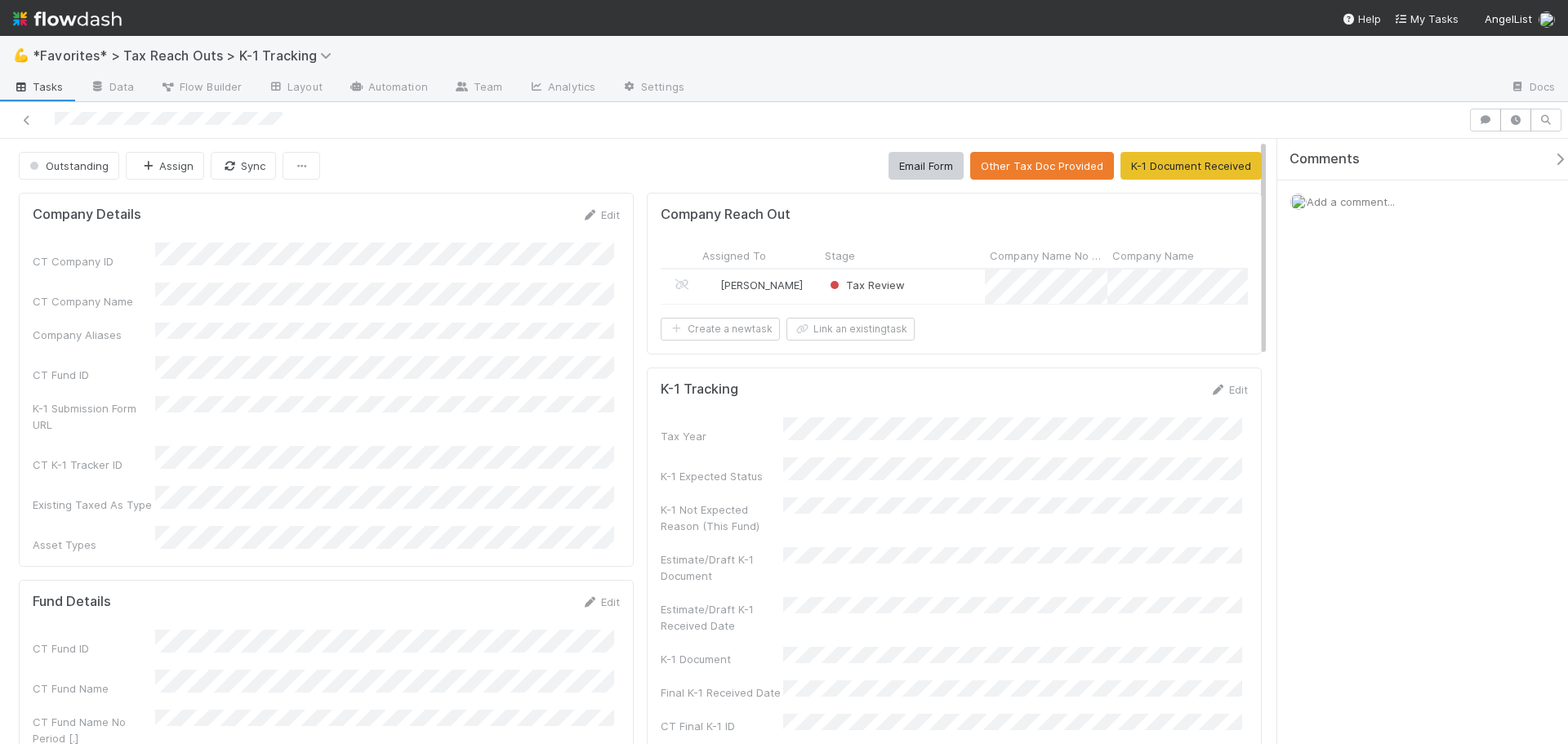
click at [929, 287] on div "Tax Review" at bounding box center [902, 286] width 165 height 34
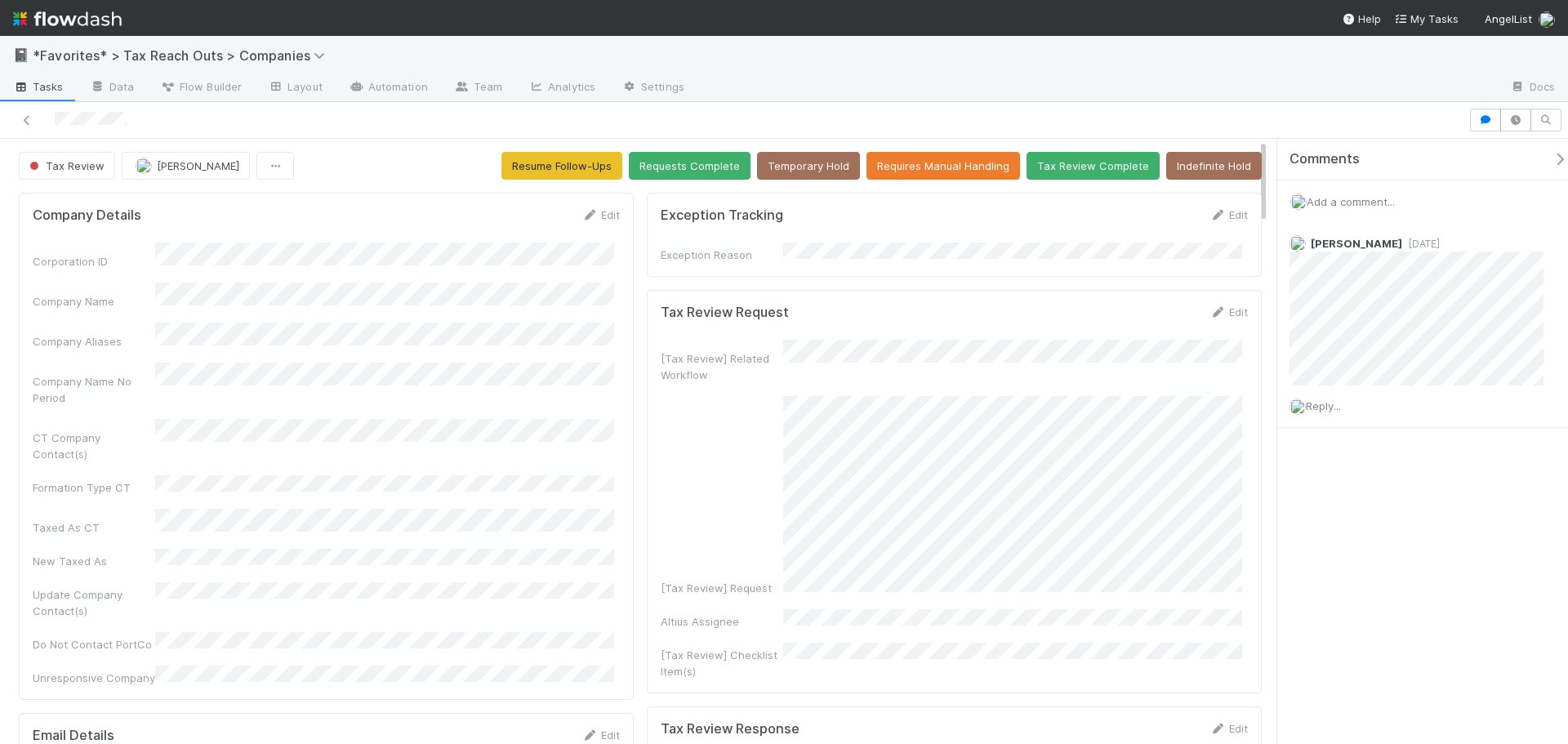
scroll to position [320, 568]
drag, startPoint x: 701, startPoint y: 432, endPoint x: 724, endPoint y: 433, distance: 23.0
click at [706, 432] on div "[Tax Review] Request" at bounding box center [954, 496] width 587 height 200
